Goal: Check status: Check status

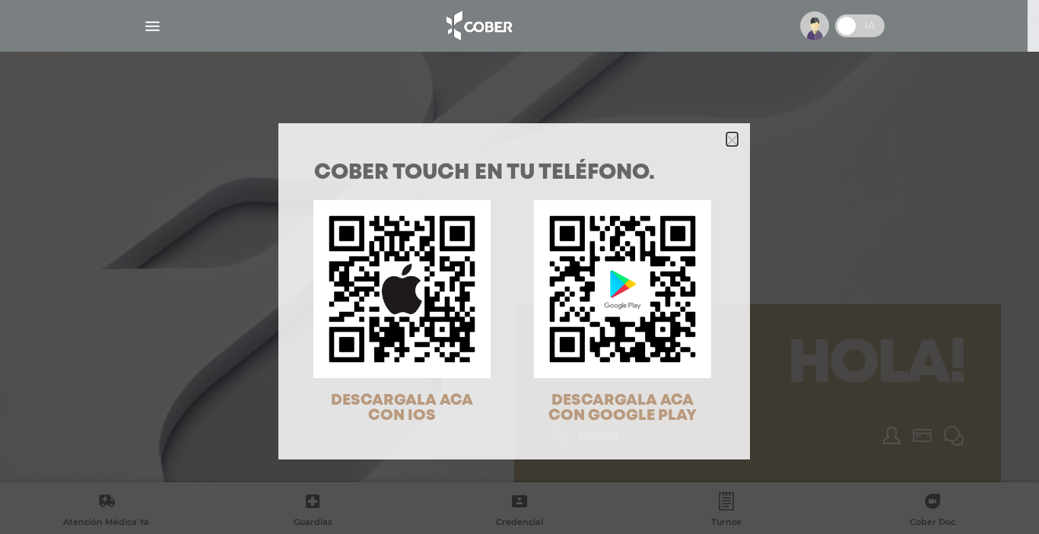
click at [726, 141] on icon "Close" at bounding box center [731, 140] width 11 height 11
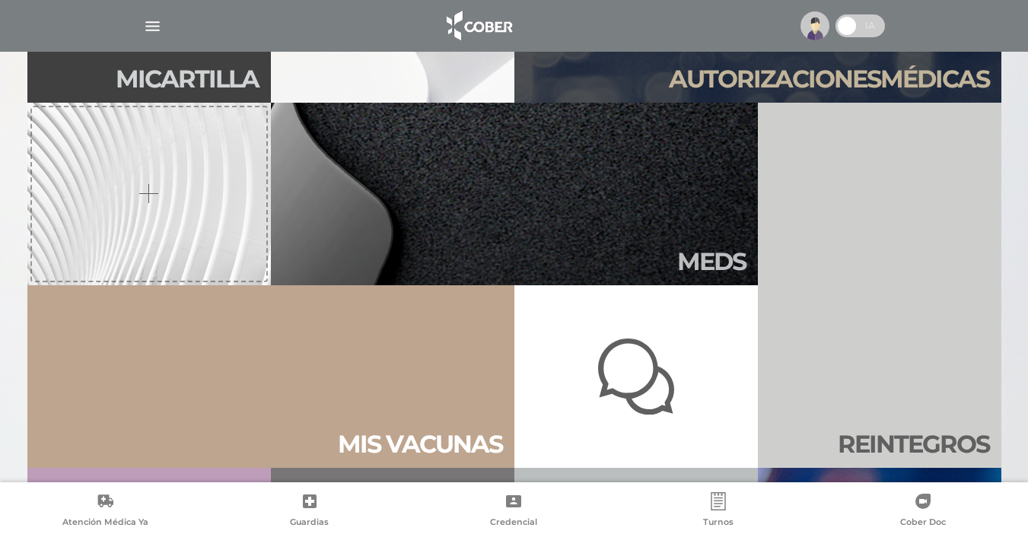
scroll to position [516, 0]
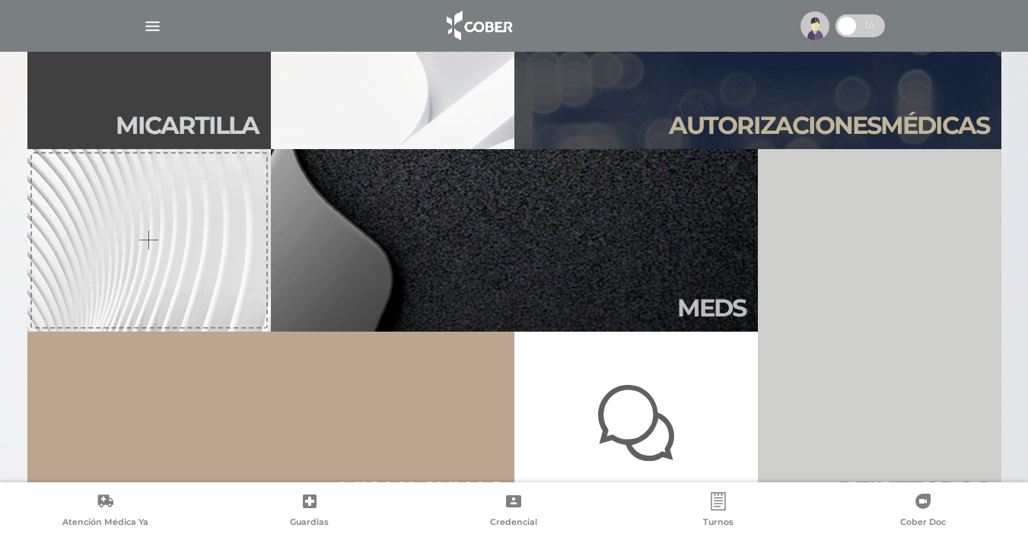
click at [1027, 141] on div at bounding box center [514, 267] width 1028 height 534
click at [907, 117] on h2 "Autori zaciones médicas" at bounding box center [829, 125] width 320 height 29
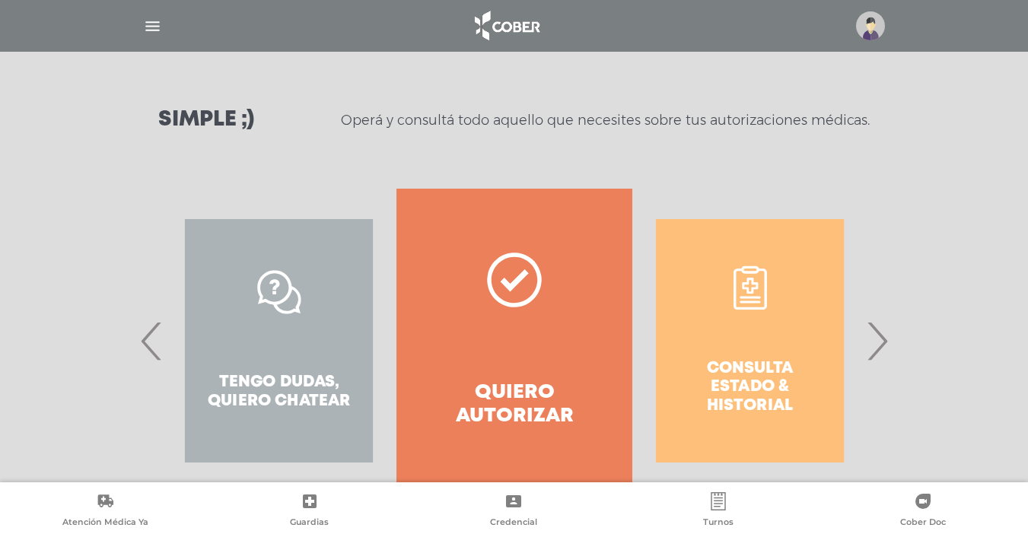
scroll to position [230, 0]
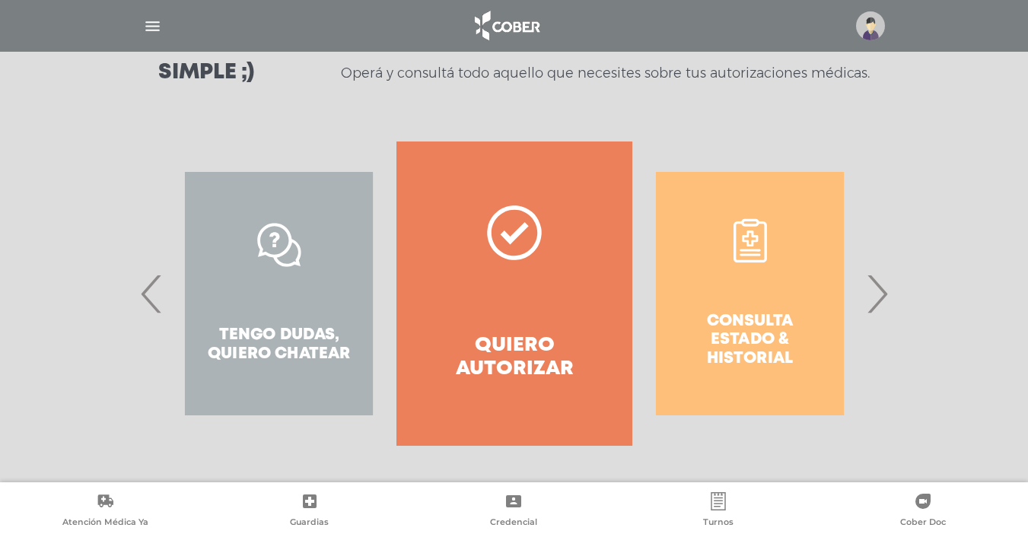
click at [885, 294] on span "›" at bounding box center [877, 294] width 30 height 82
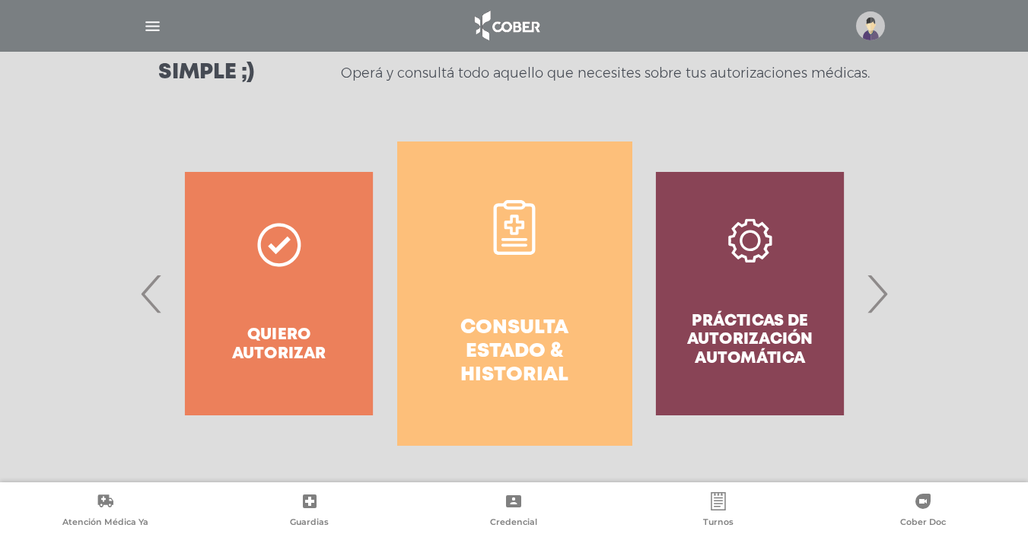
click at [545, 348] on h4 "Consulta estado & historial" at bounding box center [514, 352] width 180 height 72
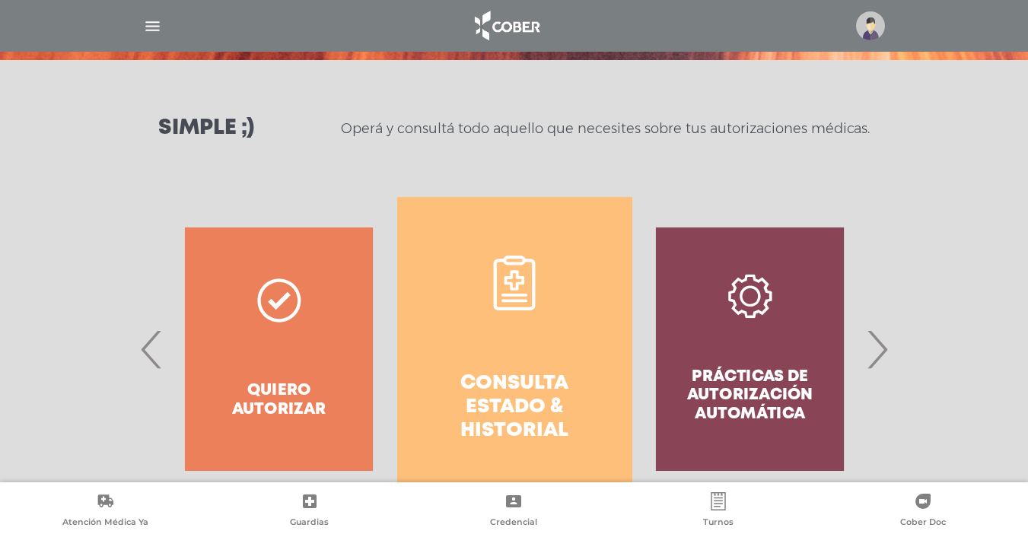
scroll to position [641, 0]
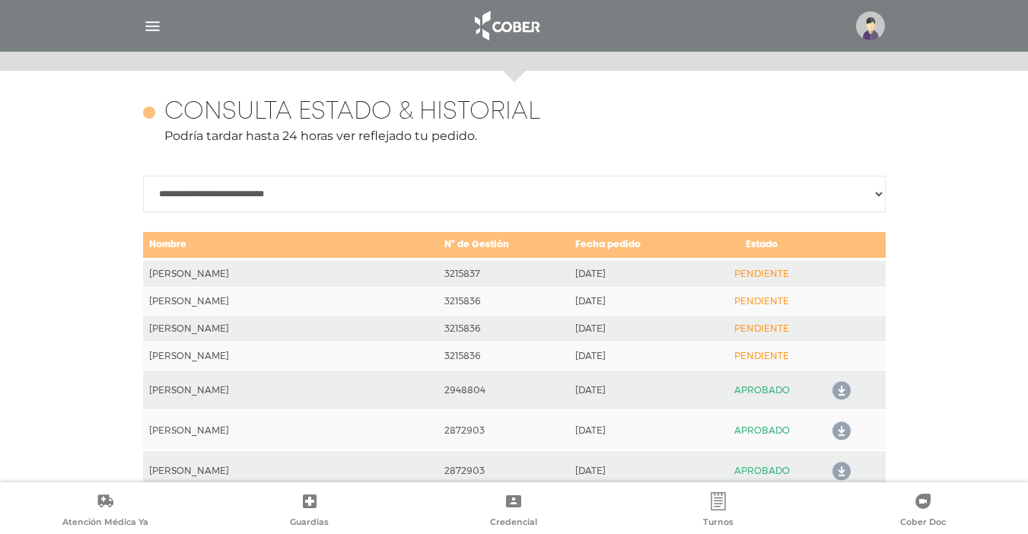
click at [874, 37] on img at bounding box center [870, 25] width 29 height 29
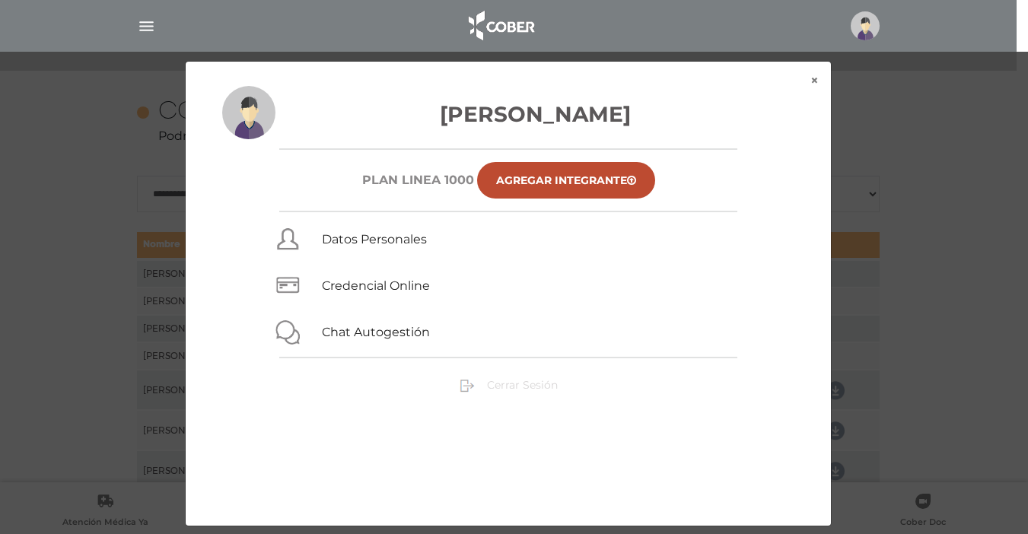
click at [520, 385] on span "Cerrar Sesión" at bounding box center [522, 385] width 71 height 14
